Goal: Check status: Check status

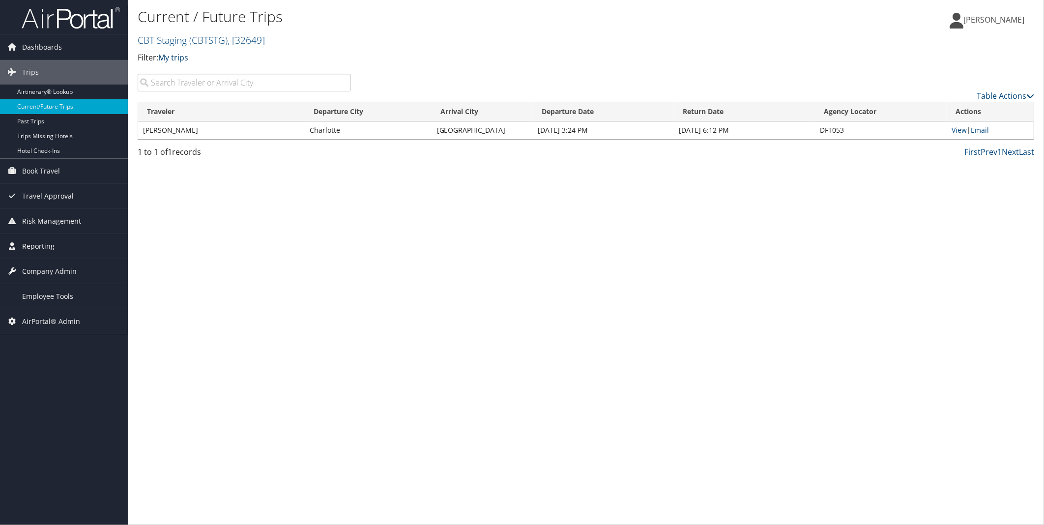
click at [178, 56] on link "My trips" at bounding box center [173, 57] width 30 height 11
click at [202, 69] on link "My travelers trips" at bounding box center [225, 72] width 129 height 17
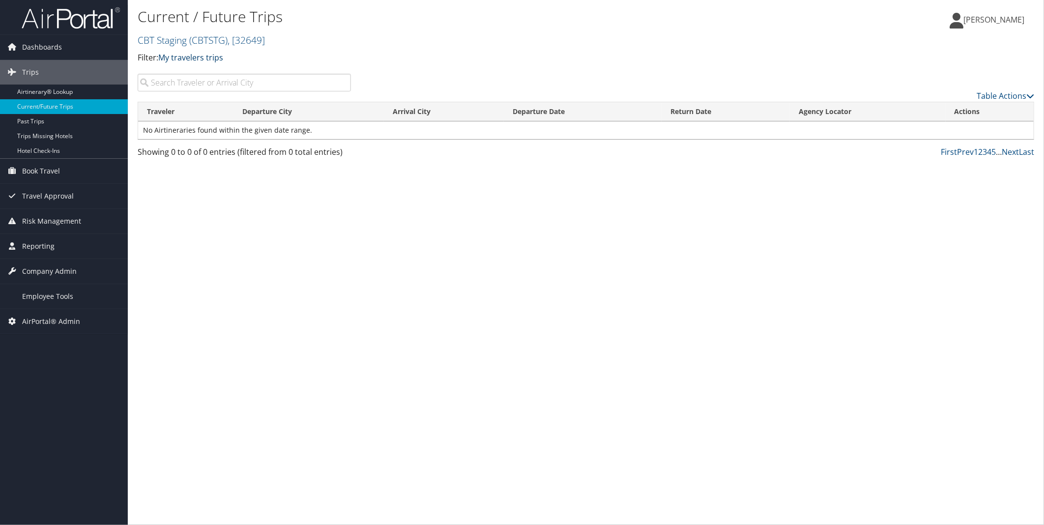
click at [193, 57] on link "My travelers trips" at bounding box center [190, 57] width 65 height 11
click at [194, 74] on link "My trips" at bounding box center [225, 72] width 129 height 17
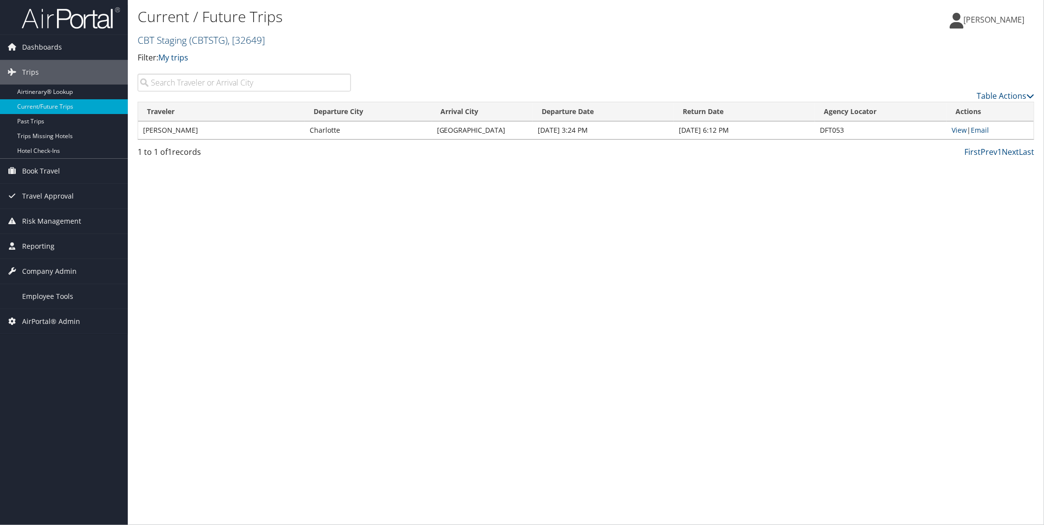
click at [264, 37] on span ", [ 32649 ]" at bounding box center [246, 39] width 37 height 13
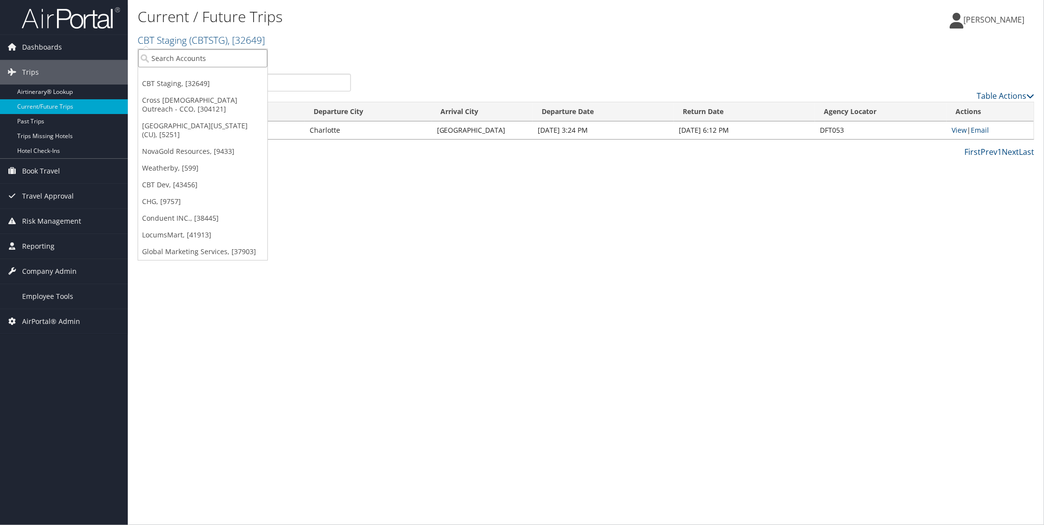
click at [219, 54] on input "search" at bounding box center [202, 58] width 129 height 18
type input "9757"
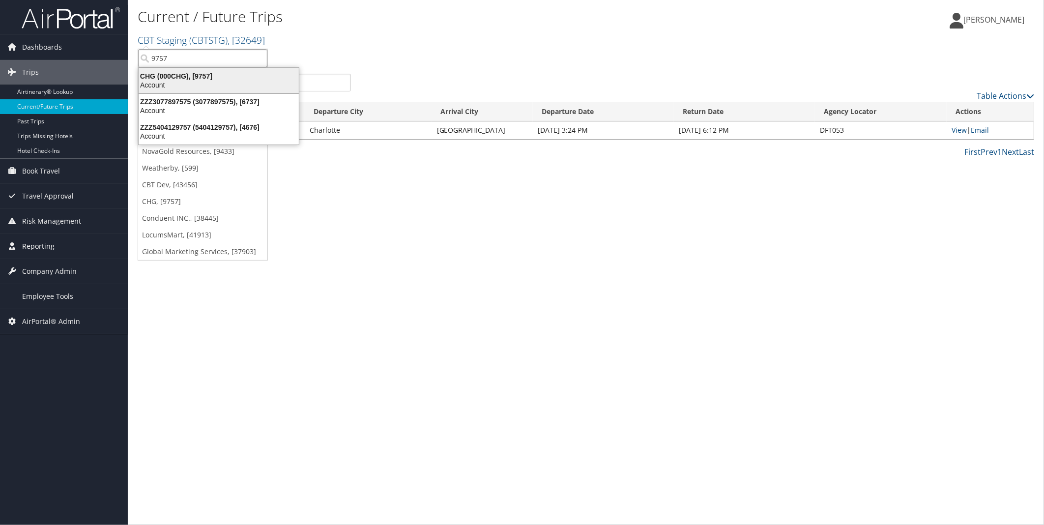
click at [200, 84] on div "Account" at bounding box center [219, 85] width 172 height 9
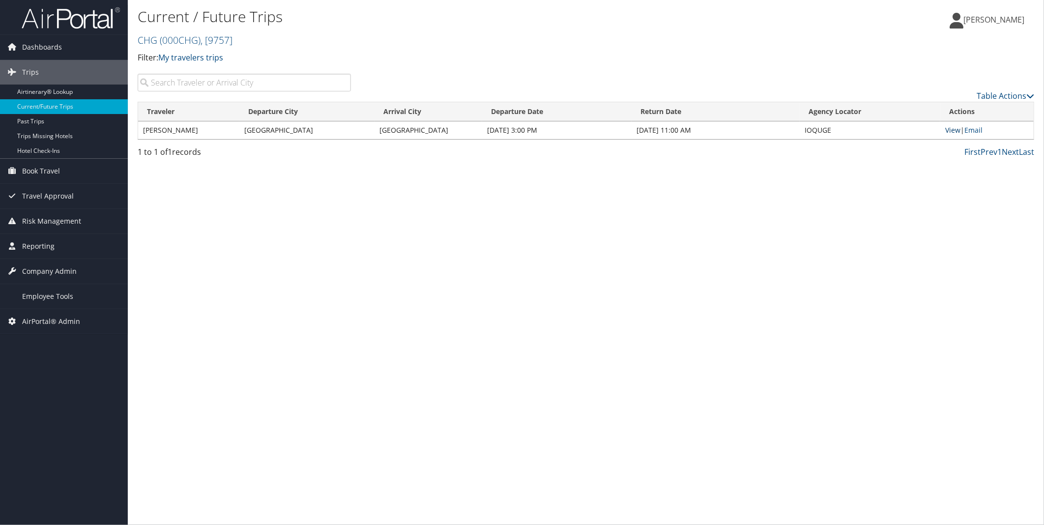
click at [950, 130] on link "View" at bounding box center [952, 129] width 15 height 9
click at [187, 61] on link "My travelers trips" at bounding box center [190, 57] width 65 height 11
click at [188, 72] on link "My trips" at bounding box center [225, 72] width 129 height 17
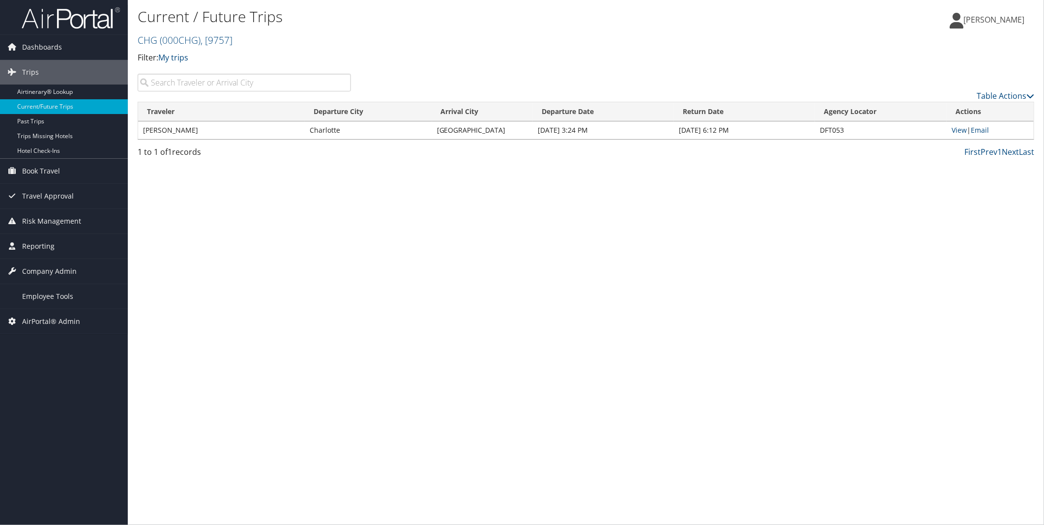
click at [1001, 19] on span "[PERSON_NAME]" at bounding box center [993, 19] width 61 height 11
click at [558, 244] on div "Current / Future Trips CHG ( 000CHG ) , [ 9757 ] CHG CBT Staging Cross [DEMOGRA…" at bounding box center [586, 262] width 916 height 525
click at [178, 57] on link "My trips" at bounding box center [173, 57] width 30 height 11
click at [192, 77] on link "My travelers trips" at bounding box center [225, 72] width 129 height 17
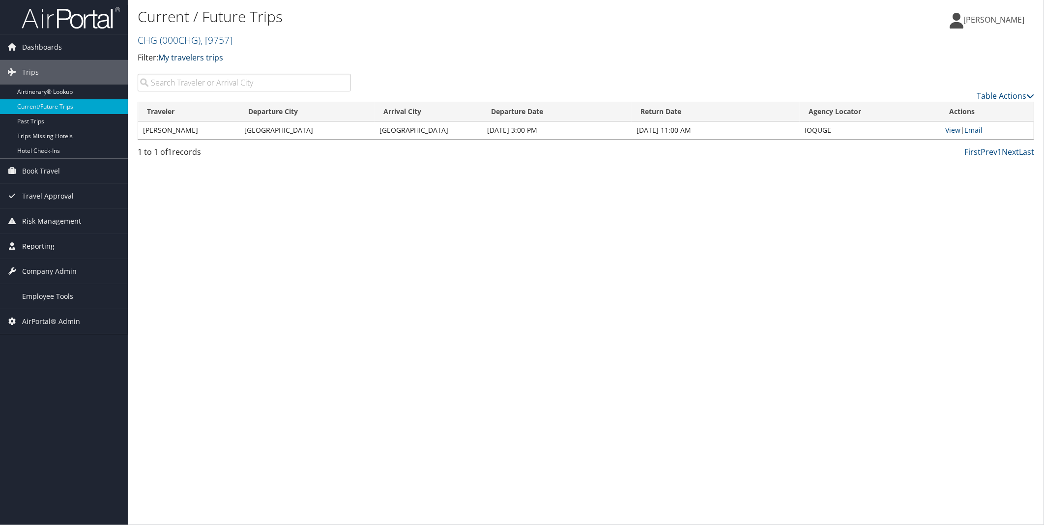
click at [208, 60] on link "My travelers trips" at bounding box center [190, 57] width 65 height 11
click at [204, 76] on link "My trips" at bounding box center [225, 72] width 129 height 17
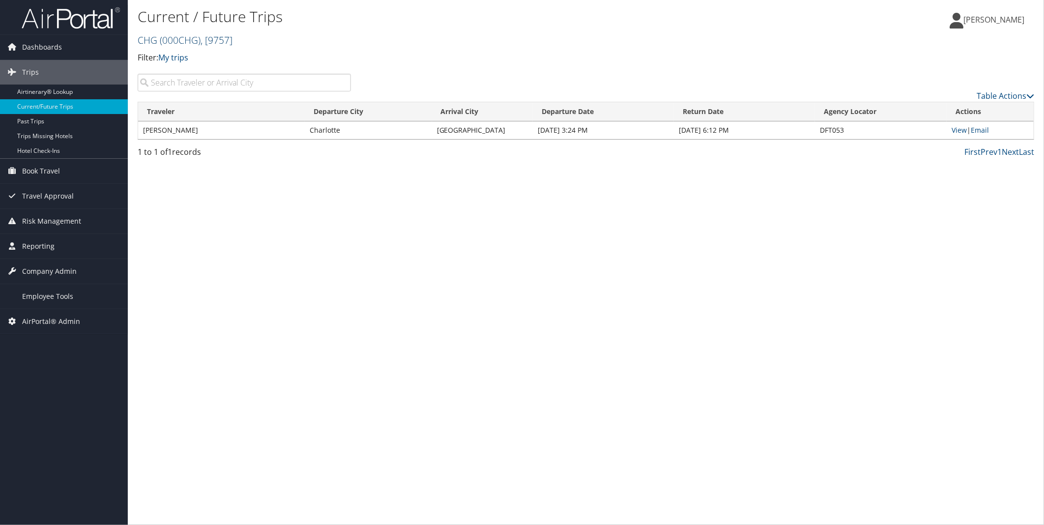
click at [218, 43] on span ", [ 9757 ]" at bounding box center [216, 39] width 32 height 13
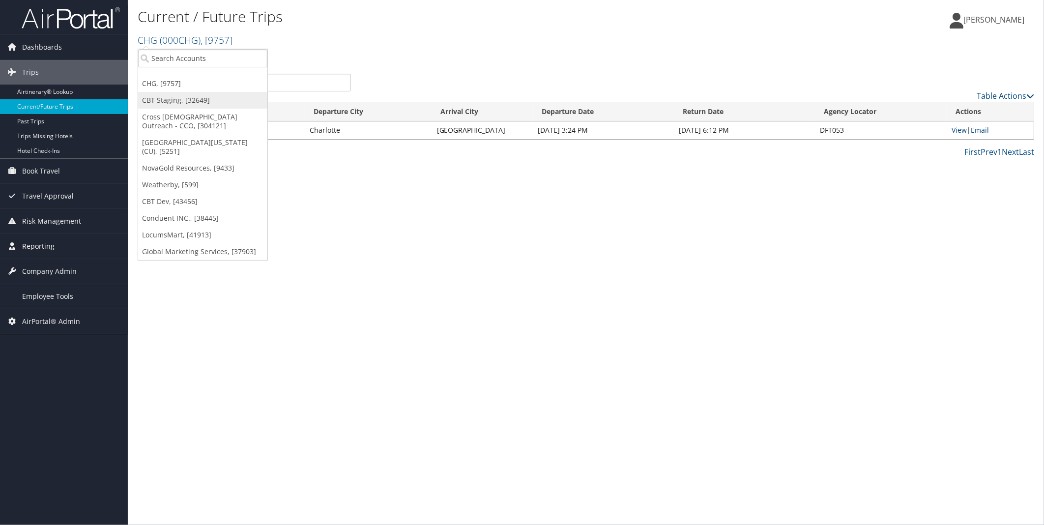
click at [205, 97] on link "CBT Staging, [32649]" at bounding box center [202, 100] width 129 height 17
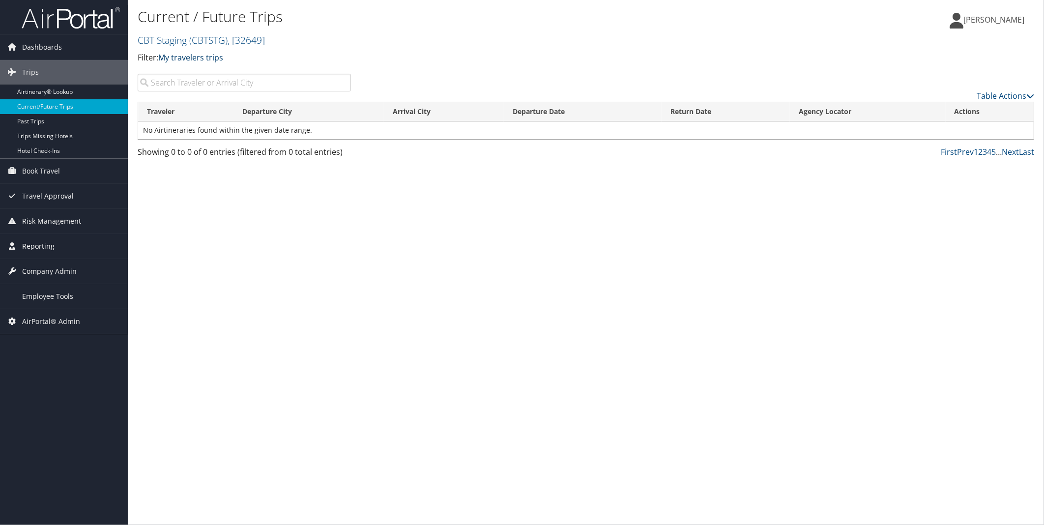
click at [208, 59] on link "My travelers trips" at bounding box center [190, 57] width 65 height 11
click at [205, 72] on link "My trips" at bounding box center [225, 72] width 129 height 17
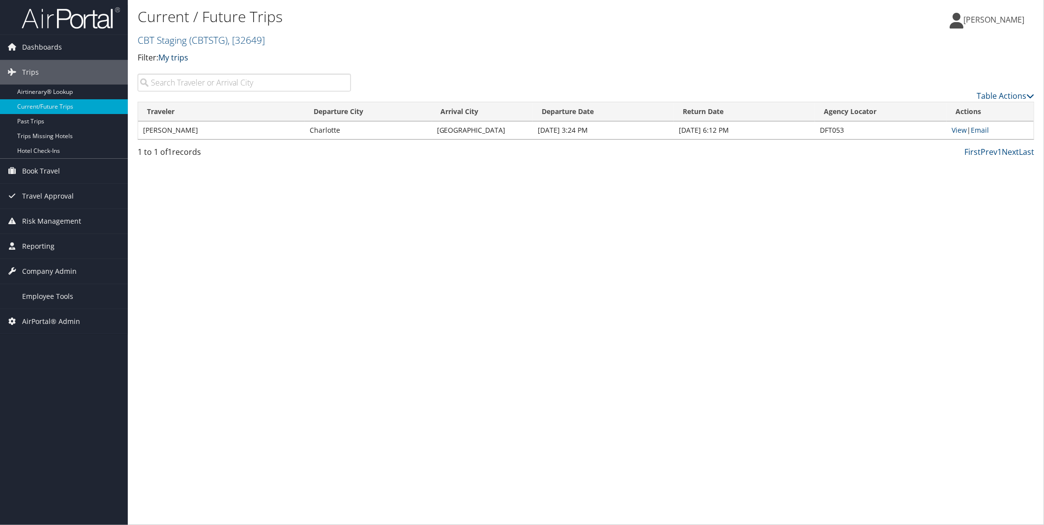
click at [182, 57] on link "My trips" at bounding box center [173, 57] width 30 height 11
click at [187, 70] on link "My travelers trips" at bounding box center [225, 72] width 129 height 17
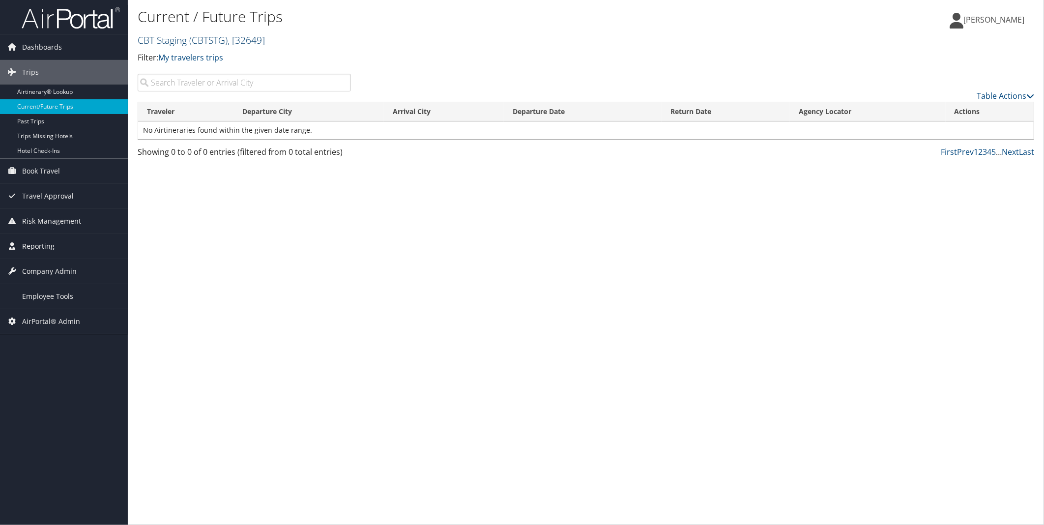
click at [251, 41] on span ", [ 32649 ]" at bounding box center [246, 39] width 37 height 13
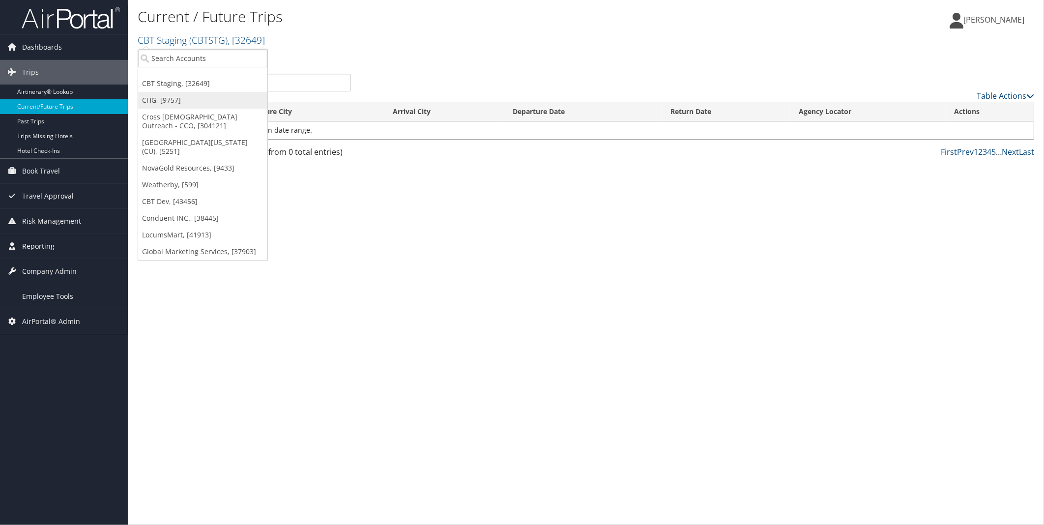
click at [199, 99] on link "CHG, [9757]" at bounding box center [202, 100] width 129 height 17
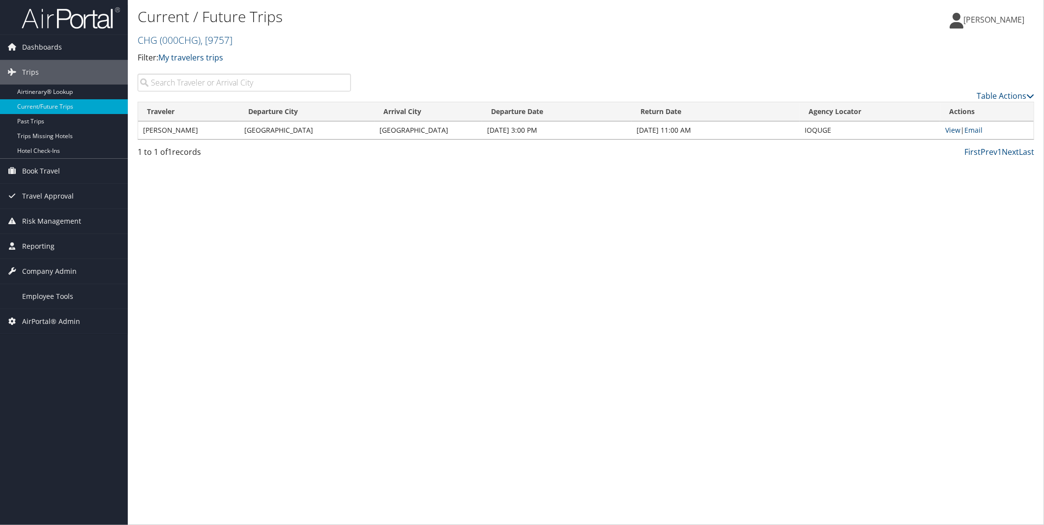
click at [178, 62] on p "Filter: My travelers trips" at bounding box center [437, 58] width 598 height 13
click at [185, 57] on link "My travelers trips" at bounding box center [190, 57] width 65 height 11
click at [189, 72] on link "My trips" at bounding box center [225, 72] width 129 height 17
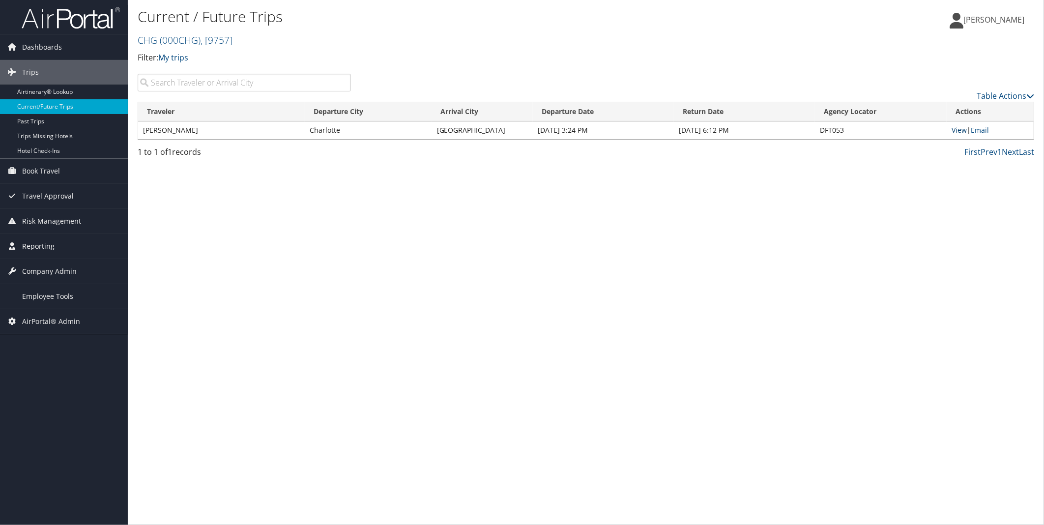
click at [958, 132] on link "View" at bounding box center [958, 129] width 15 height 9
click at [179, 59] on link "My trips" at bounding box center [173, 57] width 30 height 11
click at [186, 71] on link "My travelers trips" at bounding box center [225, 72] width 129 height 17
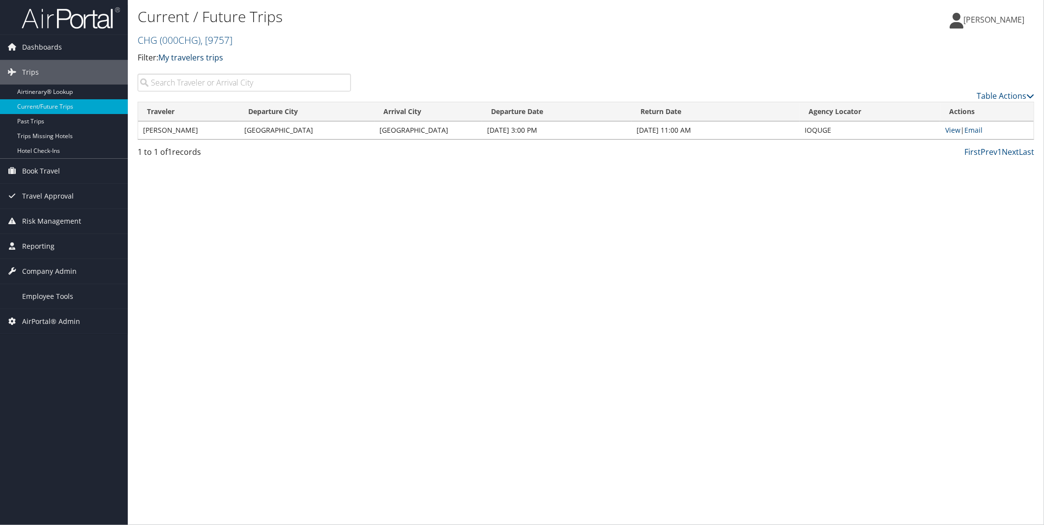
click at [190, 55] on link "My travelers trips" at bounding box center [190, 57] width 65 height 11
click at [197, 70] on link "My trips" at bounding box center [225, 72] width 129 height 17
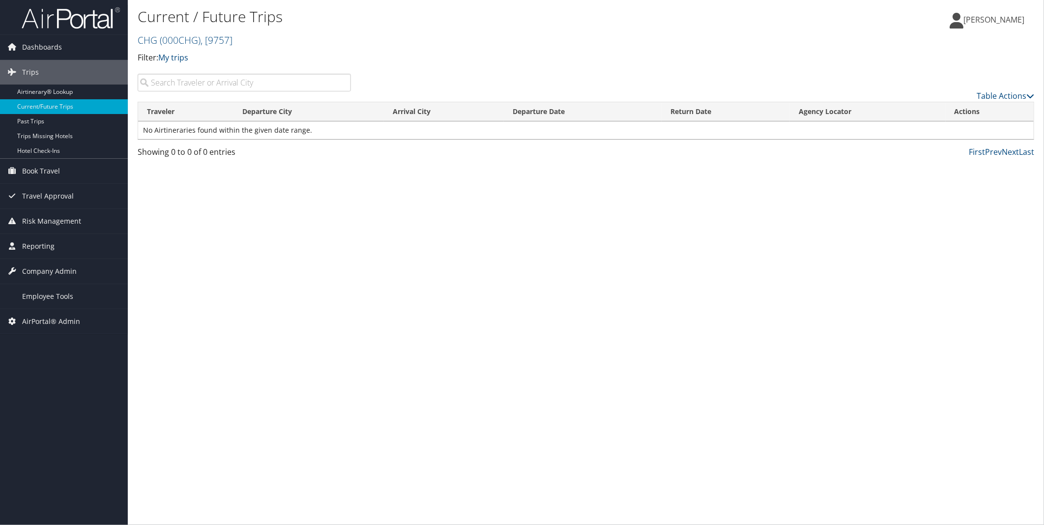
click at [316, 218] on div "Current / Future Trips CHG ( 000CHG ) , [ 9757 ] CHG CBT Staging Cross [DEMOGRA…" at bounding box center [586, 262] width 916 height 525
